Goal: Task Accomplishment & Management: Use online tool/utility

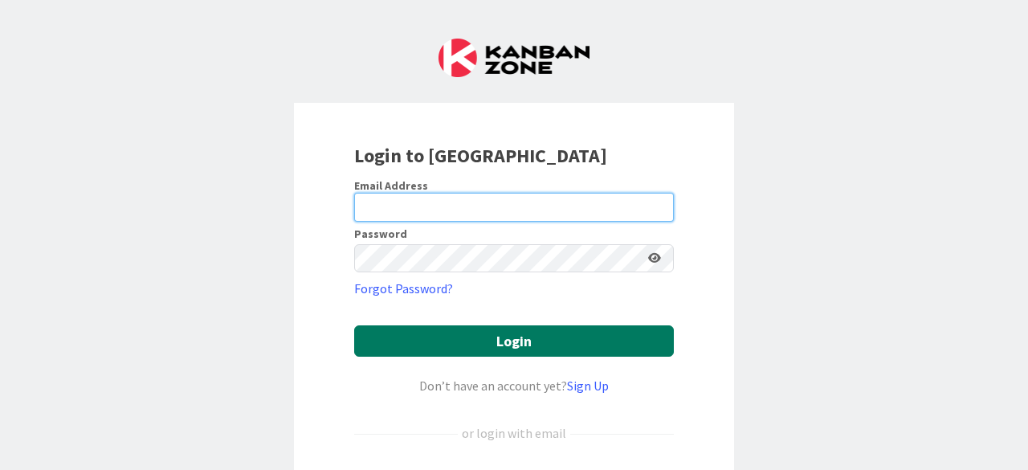
type input "[PERSON_NAME][EMAIL_ADDRESS][DOMAIN_NAME]"
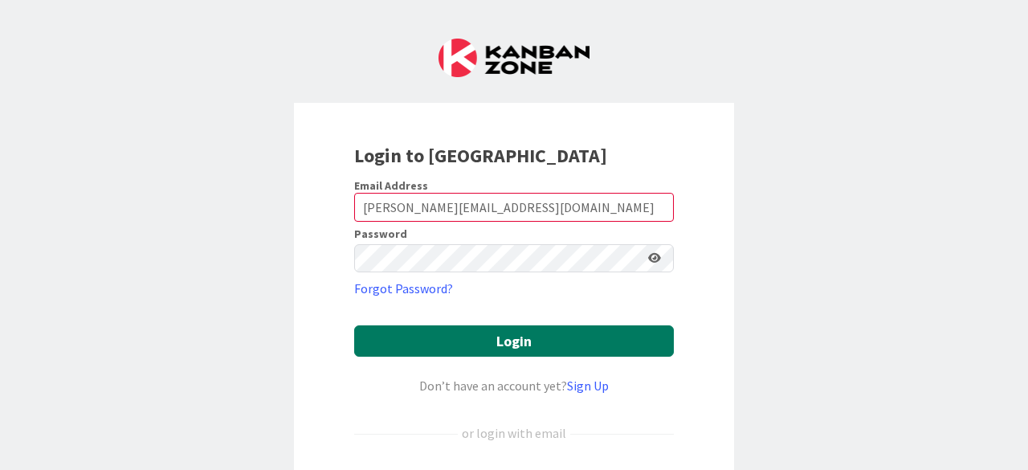
click at [524, 337] on button "Login" at bounding box center [514, 340] width 320 height 31
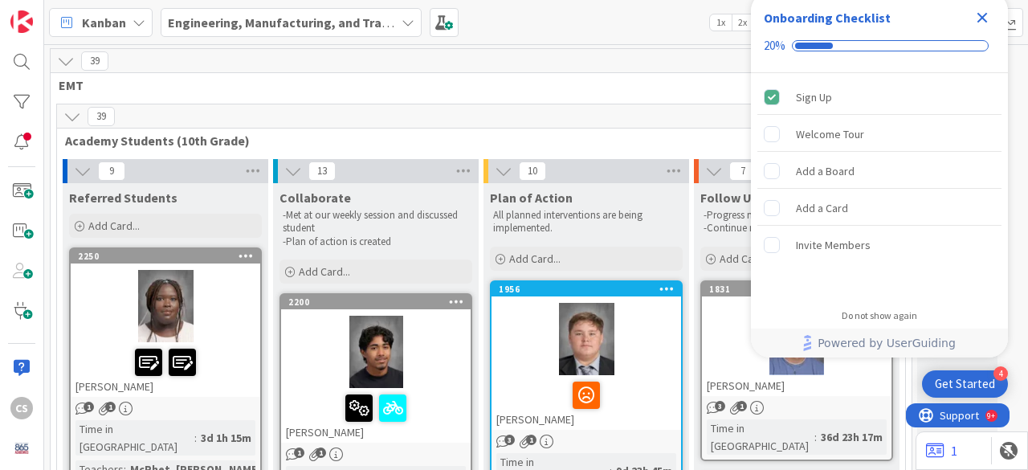
click at [252, 13] on span "Engineering, Manufacturing, and Transportation" at bounding box center [281, 22] width 227 height 19
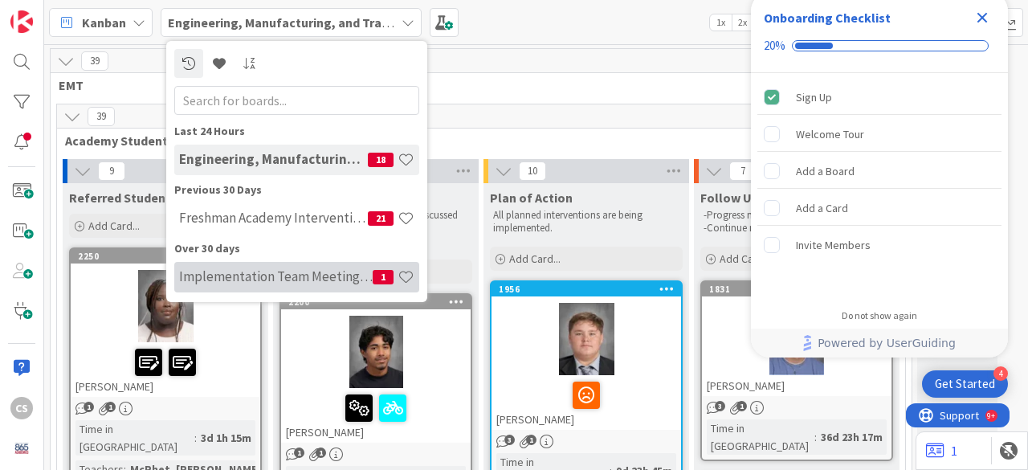
click at [253, 279] on h4 "Implementation Team Meeting - Career Themed" at bounding box center [276, 276] width 194 height 16
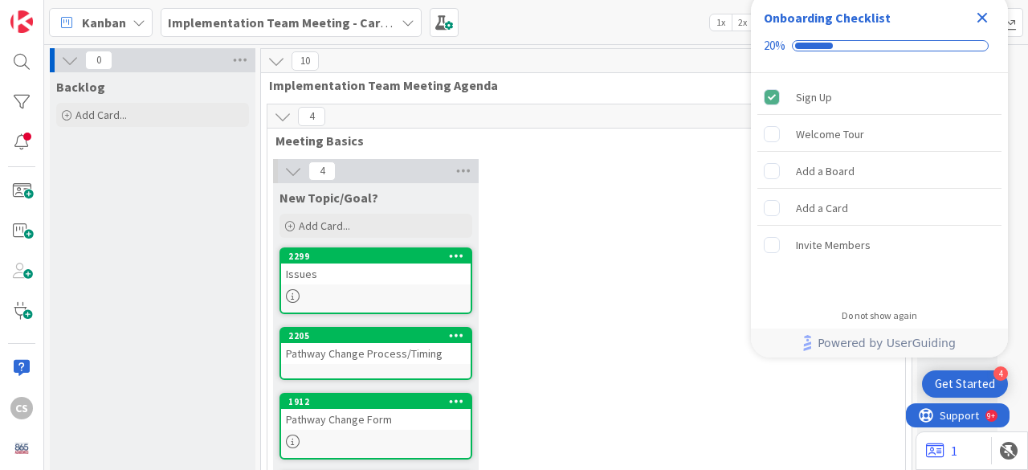
click at [986, 16] on icon "Close Checklist" at bounding box center [982, 17] width 19 height 19
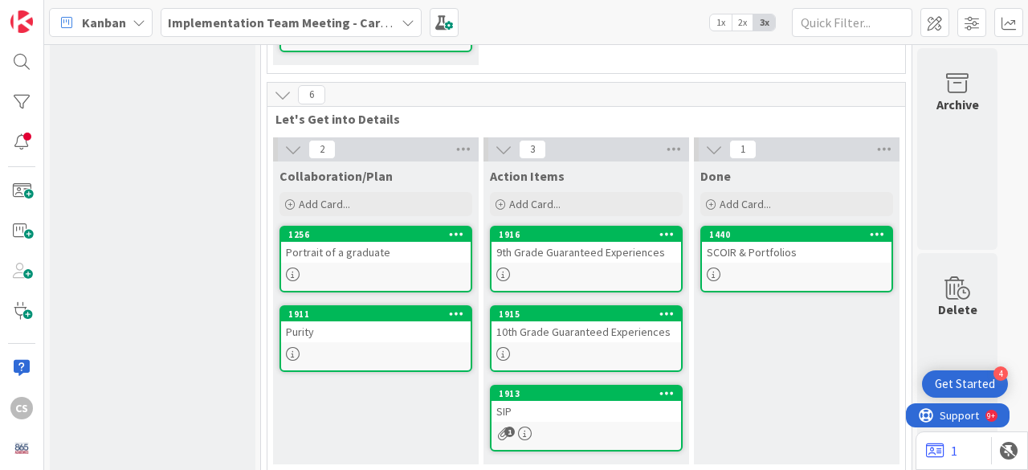
scroll to position [519, 0]
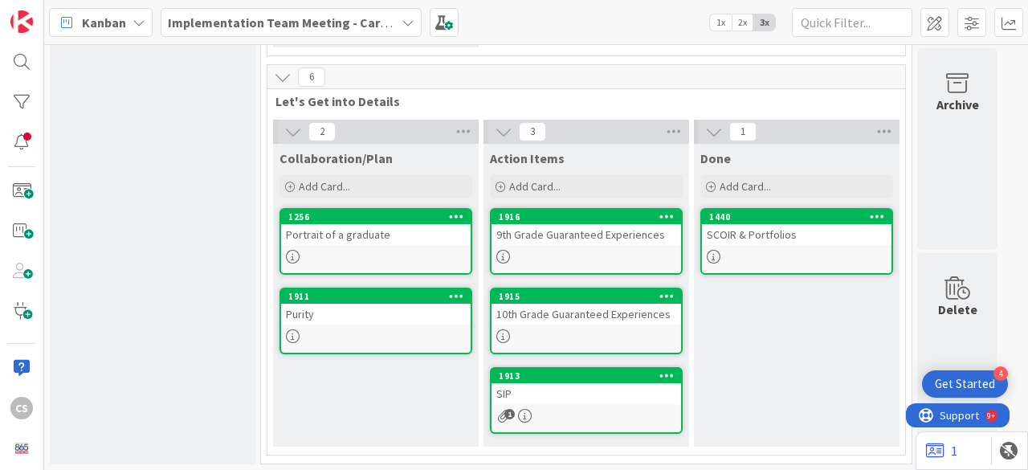
click at [246, 221] on div "Backlog Add Card..." at bounding box center [153, 8] width 206 height 911
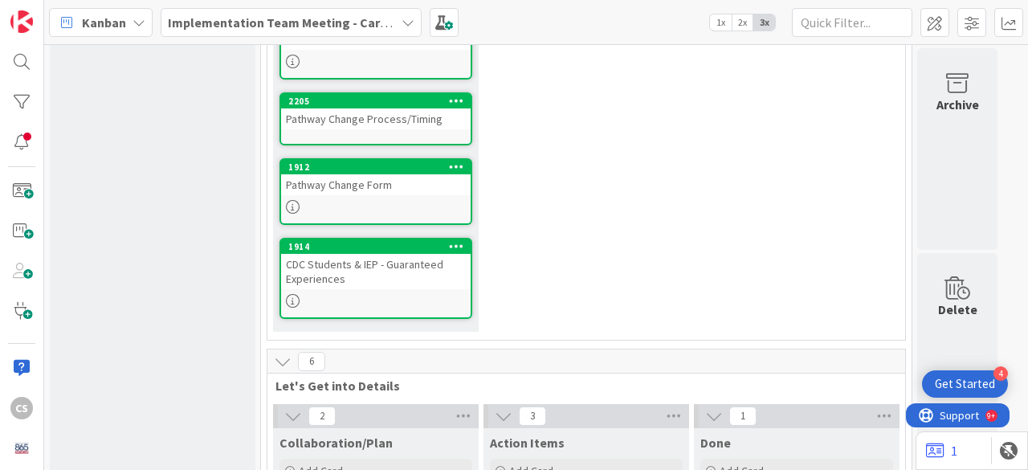
scroll to position [112, 0]
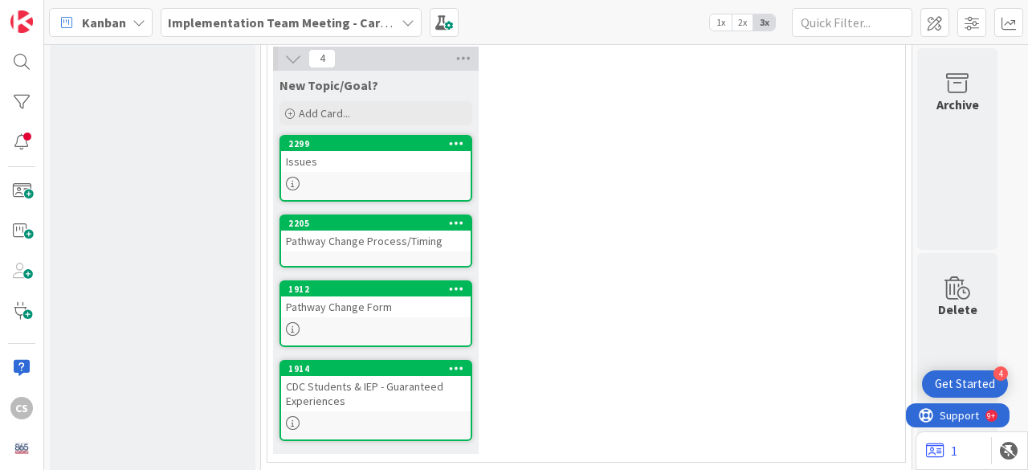
click at [373, 313] on div "Pathway Change Form" at bounding box center [376, 306] width 190 height 21
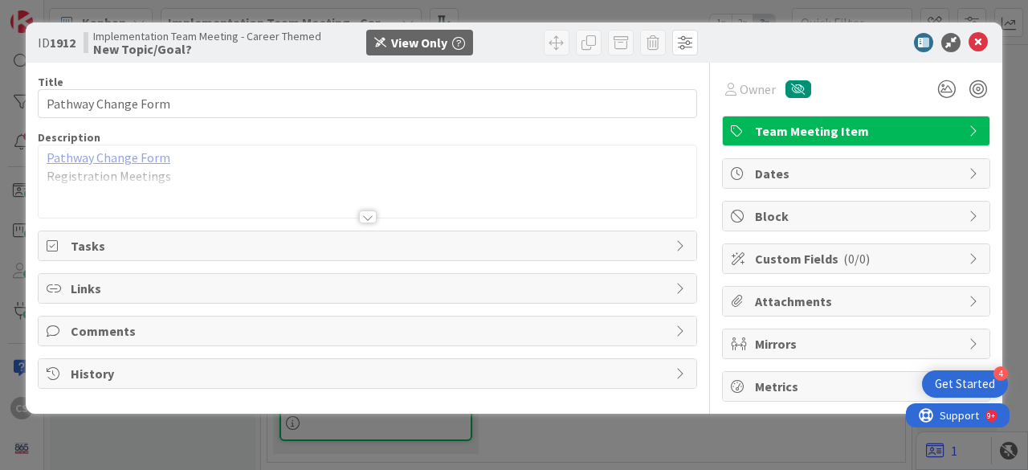
click at [133, 157] on link "Pathway Change Form" at bounding box center [109, 157] width 124 height 16
drag, startPoint x: 981, startPoint y: 53, endPoint x: 978, endPoint y: 39, distance: 13.9
click at [978, 39] on div "ID 1912 Implementation Team Meeting - Career Themed New Topic/Goal? View Only" at bounding box center [514, 42] width 977 height 40
click at [978, 39] on icon at bounding box center [978, 42] width 19 height 19
